Goal: Task Accomplishment & Management: Use online tool/utility

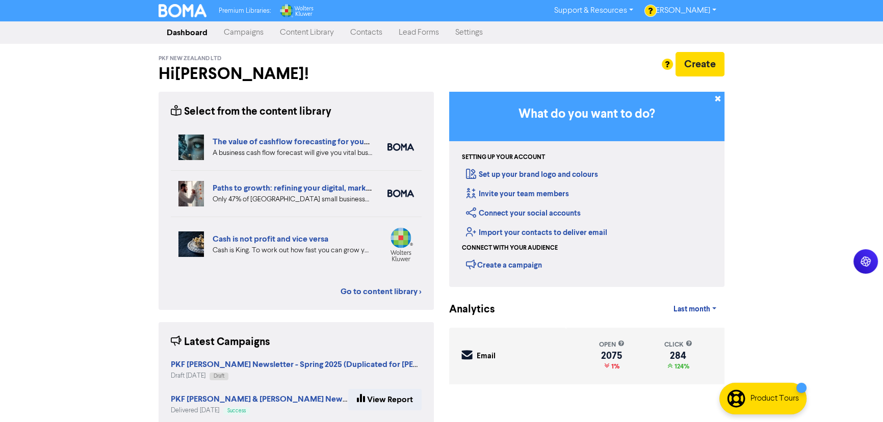
click at [243, 39] on link "Campaigns" at bounding box center [244, 32] width 56 height 20
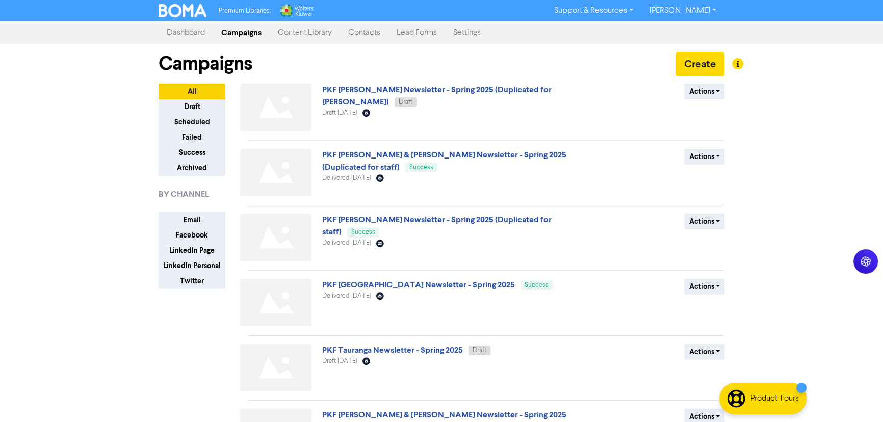
click at [367, 38] on link "Contacts" at bounding box center [364, 32] width 48 height 20
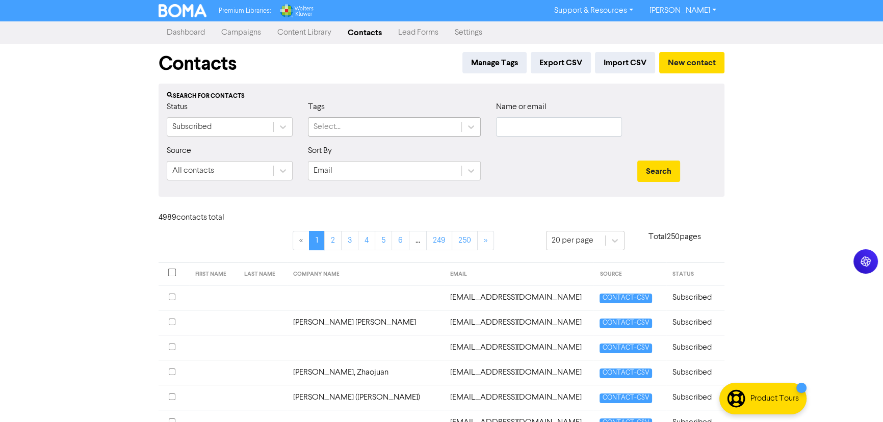
click at [357, 128] on div "Select..." at bounding box center [384, 127] width 153 height 18
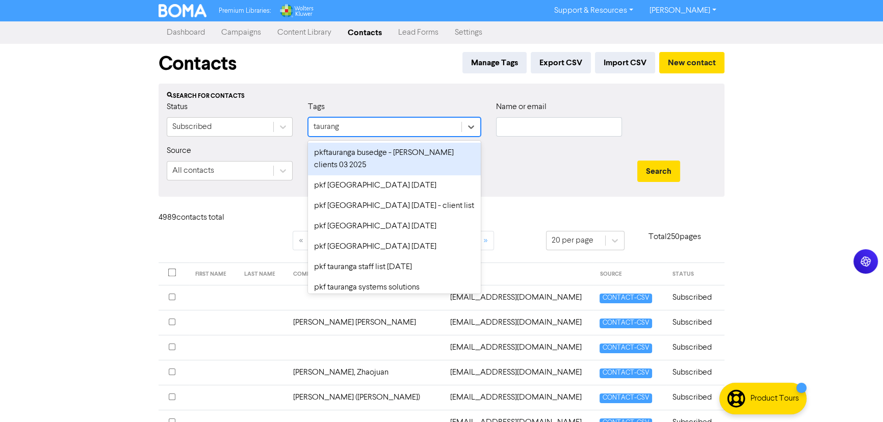
type input "[GEOGRAPHIC_DATA]"
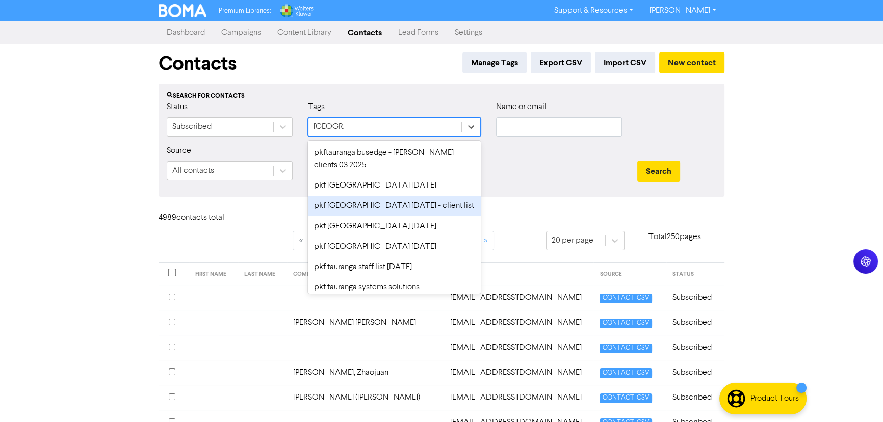
click at [389, 204] on div "pkf [GEOGRAPHIC_DATA] [DATE] - client list" at bounding box center [394, 206] width 173 height 20
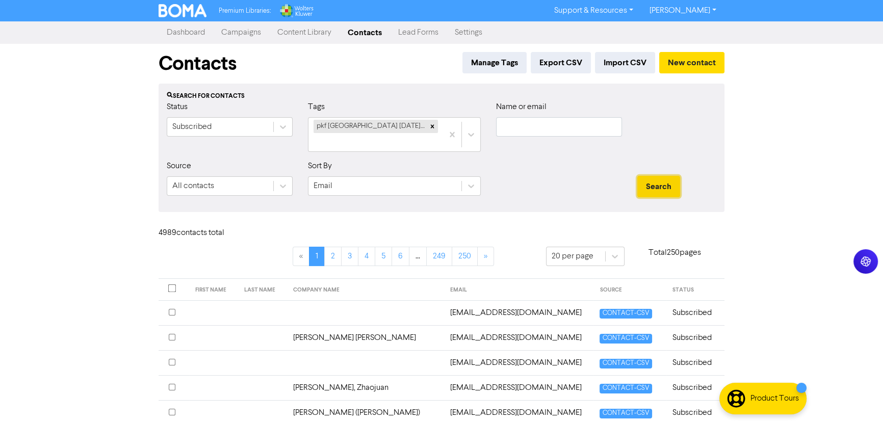
click at [662, 176] on button "Search" at bounding box center [658, 186] width 43 height 21
